Goal: Transaction & Acquisition: Purchase product/service

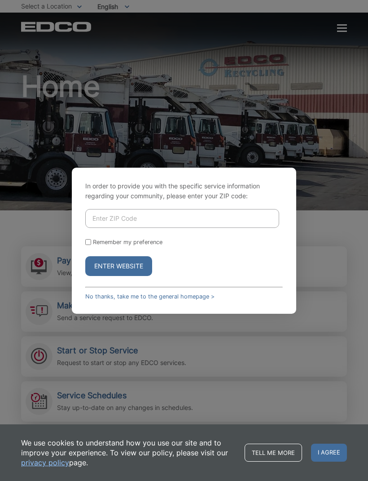
click at [124, 228] on input "Enter ZIP Code" at bounding box center [182, 218] width 194 height 19
type input "92007"
click at [135, 276] on button "Enter Website" at bounding box center [118, 266] width 67 height 20
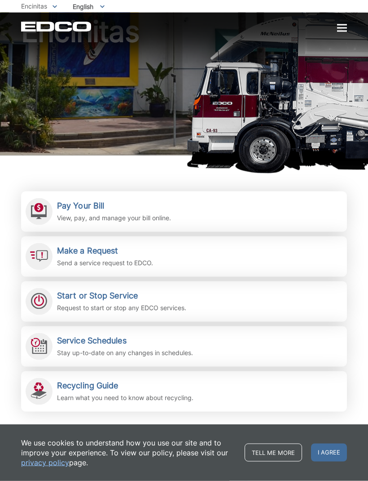
scroll to position [59, 0]
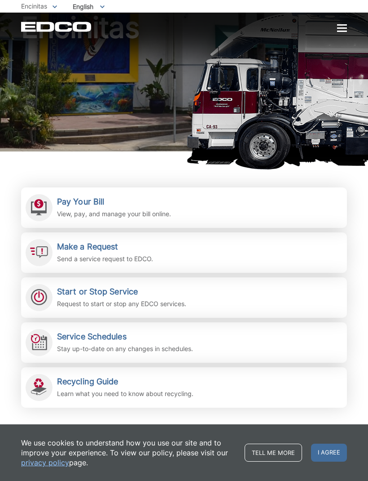
click at [91, 201] on h2 "Pay Your Bill" at bounding box center [114, 202] width 114 height 10
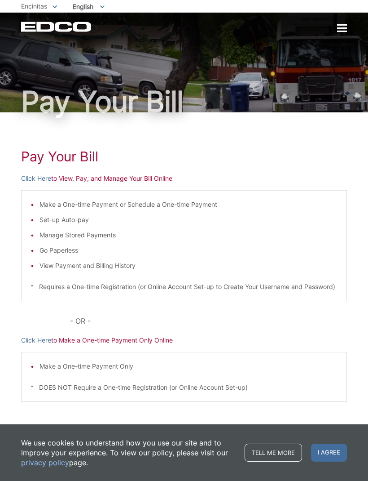
click at [110, 177] on p "Click Here to View, Pay, and Manage Your Bill Online" at bounding box center [184, 178] width 326 height 10
click at [101, 181] on p "Click Here to View, Pay, and Manage Your Bill Online" at bounding box center [184, 178] width 326 height 10
click at [315, 445] on span "I agree" at bounding box center [329, 453] width 36 height 18
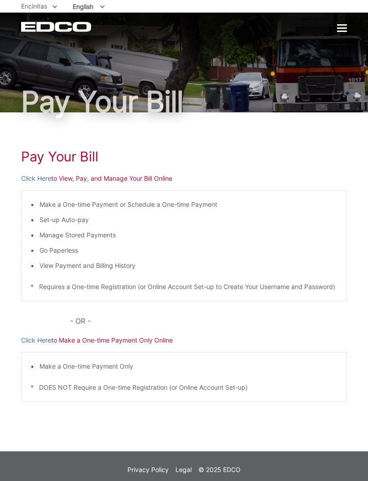
click at [90, 182] on p "Click Here to View, Pay, and Manage Your Bill Online" at bounding box center [184, 178] width 326 height 10
click at [37, 182] on link "Click Here" at bounding box center [36, 178] width 30 height 10
